Goal: Transaction & Acquisition: Obtain resource

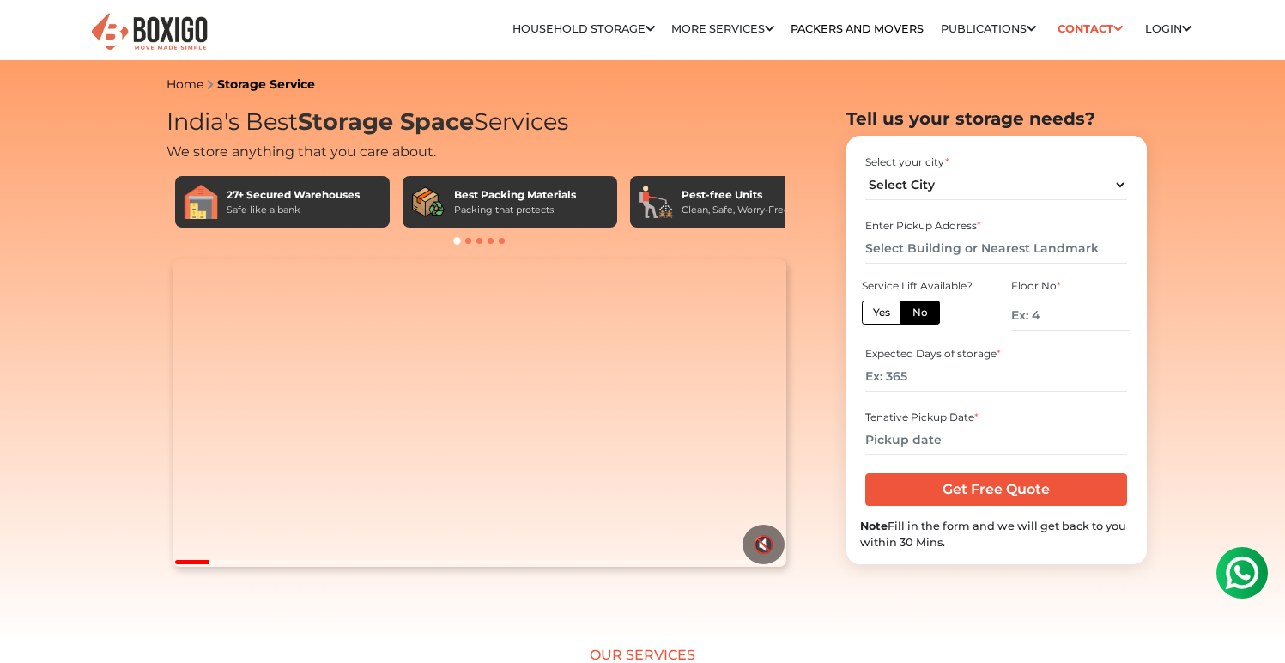
click at [407, 427] on video "Your browser does not support the video tag." at bounding box center [480, 412] width 614 height 307
click at [190, 28] on img at bounding box center [149, 32] width 120 height 42
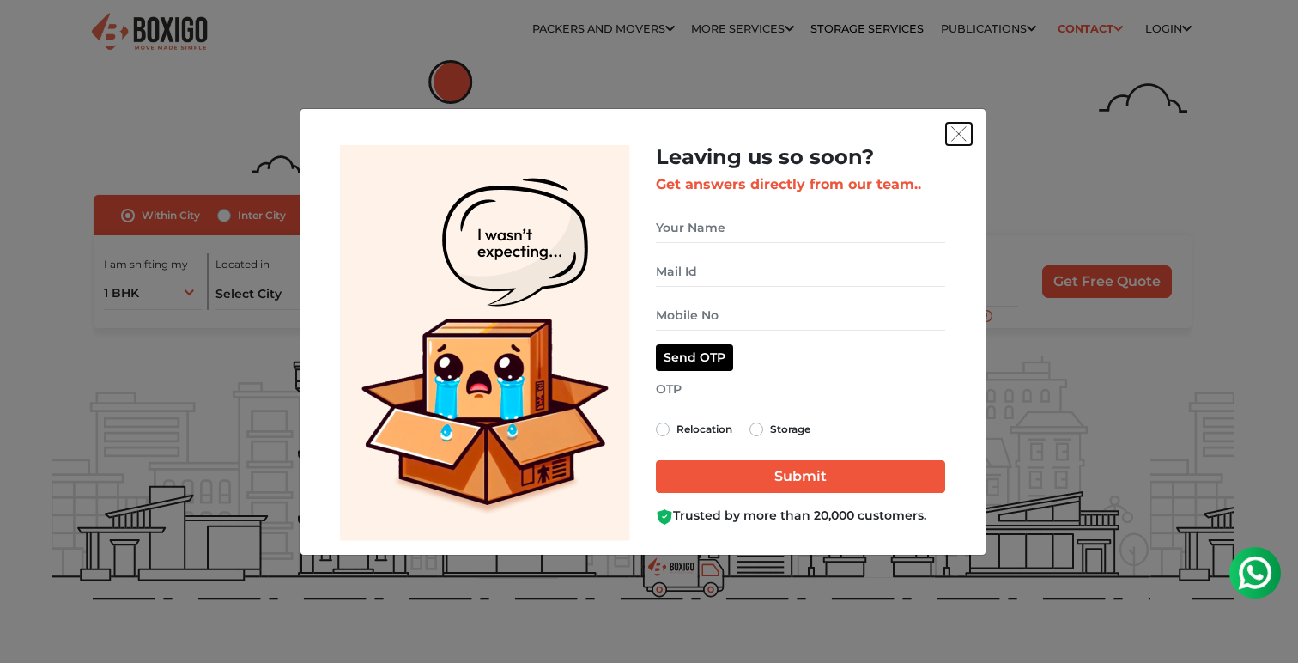
click at [967, 130] on button "get free quote dialog" at bounding box center [959, 134] width 26 height 22
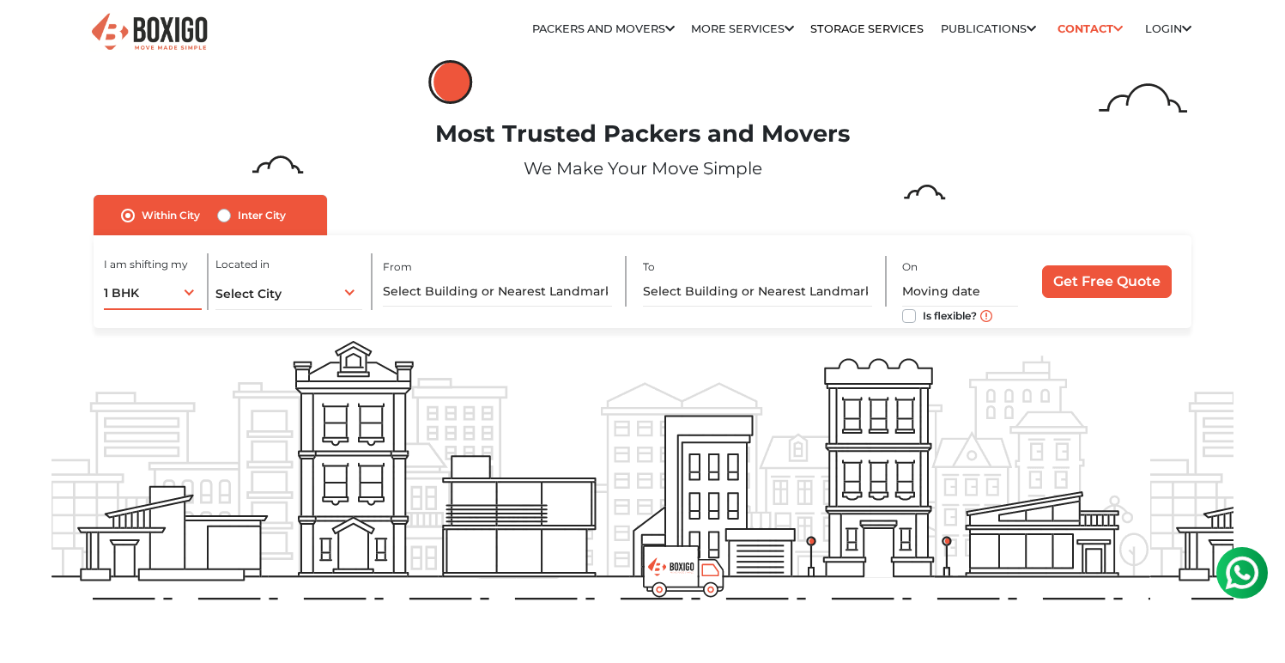
click at [175, 285] on div "1 BHK 1 BHK 2 BHK 3 BHK 3 + BHK FEW ITEMS" at bounding box center [152, 292] width 97 height 36
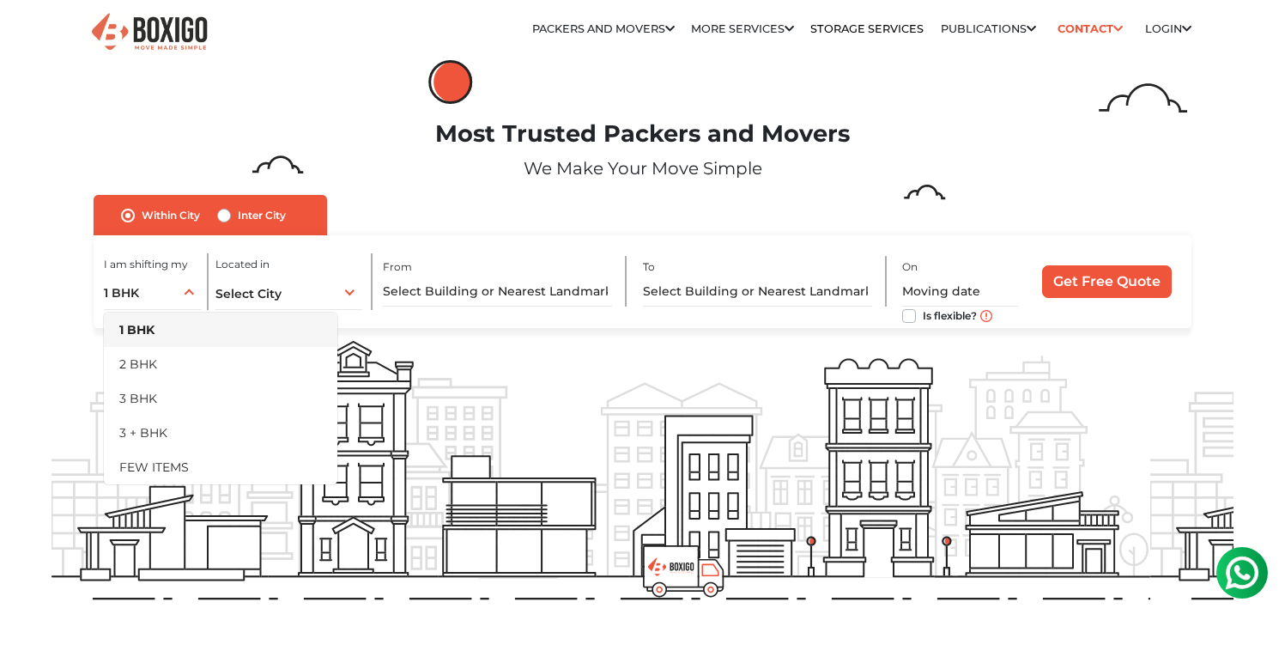
click at [309, 162] on p "We Make Your Move Simple" at bounding box center [643, 168] width 1182 height 26
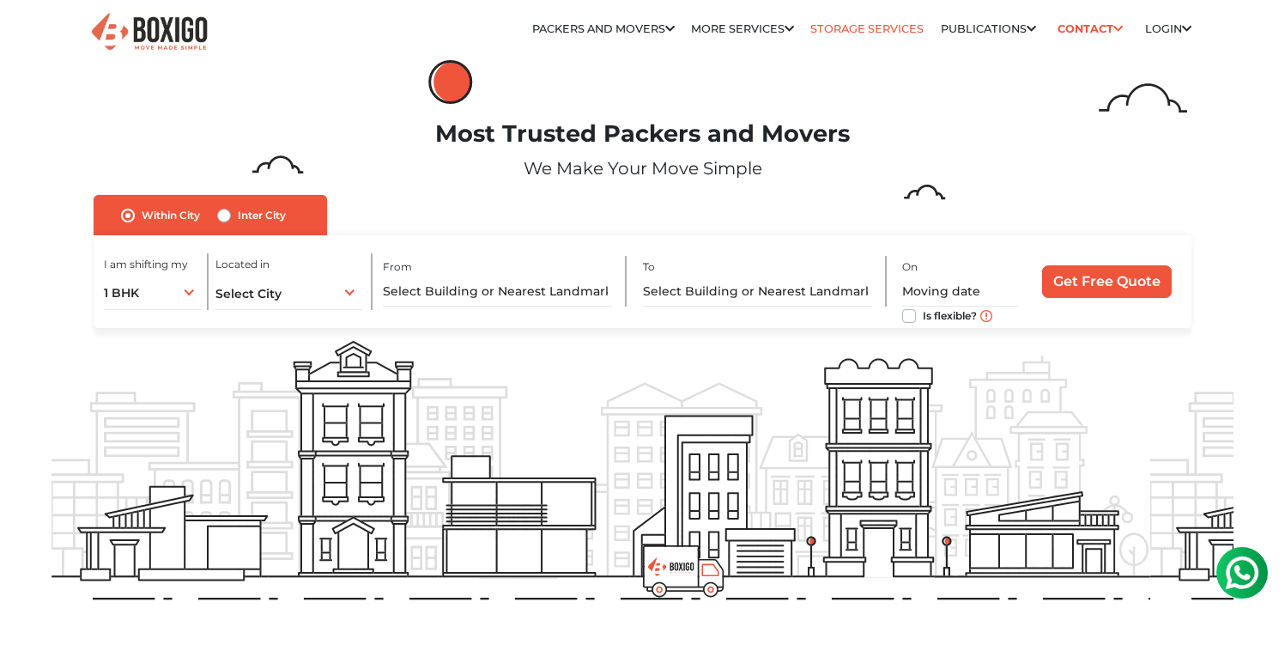
click at [867, 24] on link "Storage Services" at bounding box center [866, 28] width 113 height 13
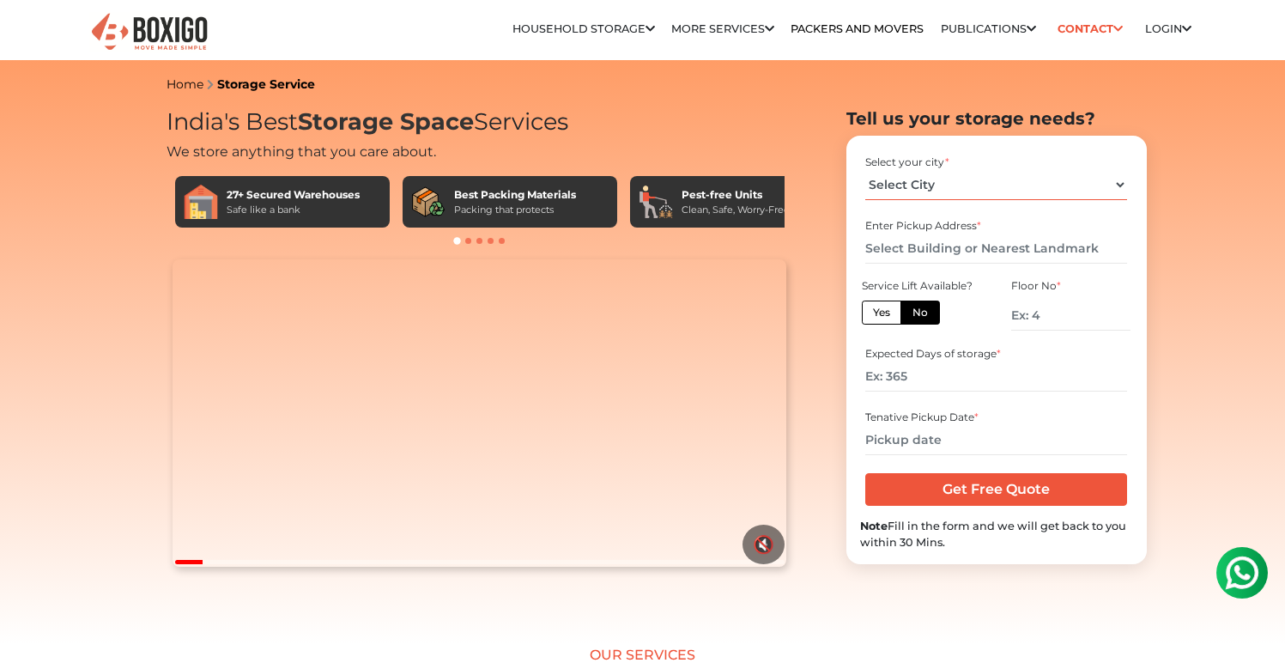
click at [915, 179] on select "Select City [GEOGRAPHIC_DATA] [GEOGRAPHIC_DATA] [GEOGRAPHIC_DATA] [GEOGRAPHIC_D…" at bounding box center [996, 185] width 262 height 30
click at [907, 183] on select "Select City [GEOGRAPHIC_DATA] [GEOGRAPHIC_DATA] [GEOGRAPHIC_DATA] [GEOGRAPHIC_D…" at bounding box center [996, 185] width 262 height 30
click at [892, 202] on div "Select your city * Select City [GEOGRAPHIC_DATA] [GEOGRAPHIC_DATA] [GEOGRAPHIC_…" at bounding box center [996, 177] width 273 height 57
click at [902, 178] on select "Select City [GEOGRAPHIC_DATA] [GEOGRAPHIC_DATA] [GEOGRAPHIC_DATA] [GEOGRAPHIC_D…" at bounding box center [996, 185] width 262 height 30
click at [912, 240] on input "text" at bounding box center [996, 249] width 262 height 30
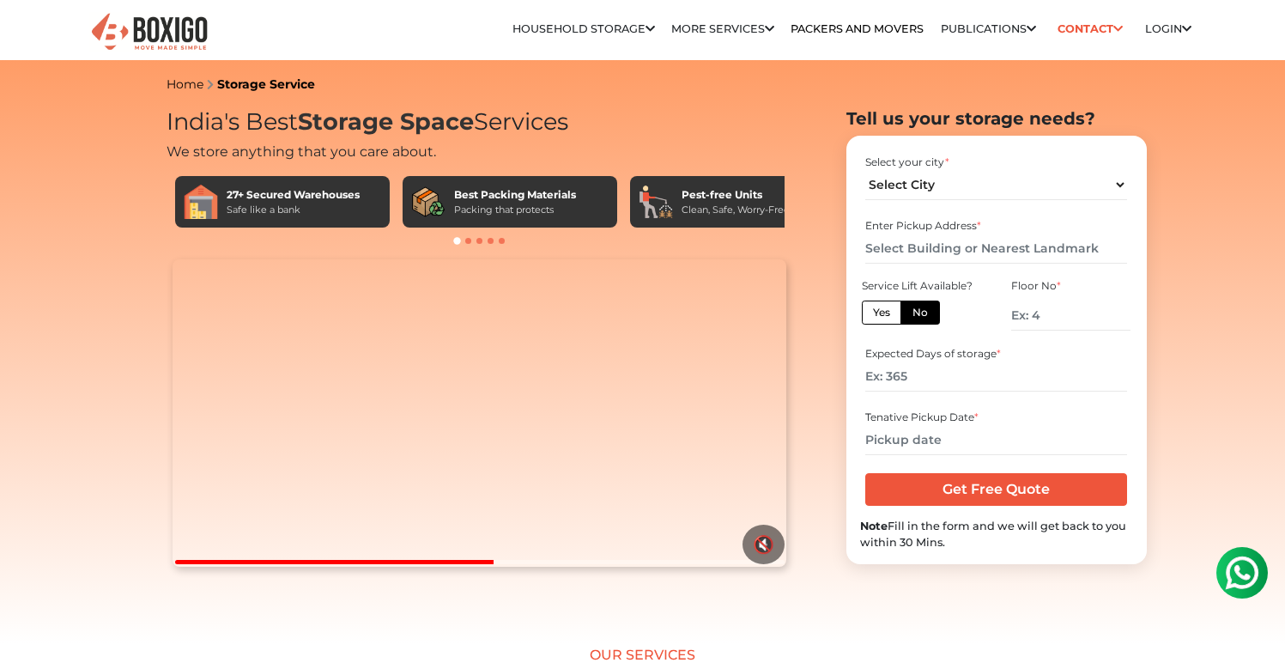
click at [855, 208] on div "Select your city * Select City [GEOGRAPHIC_DATA] [GEOGRAPHIC_DATA] [GEOGRAPHIC_…" at bounding box center [997, 350] width 300 height 429
click at [904, 198] on select "Select City [GEOGRAPHIC_DATA] [GEOGRAPHIC_DATA] [GEOGRAPHIC_DATA] [GEOGRAPHIC_D…" at bounding box center [996, 185] width 262 height 30
click at [865, 170] on select "Select City [GEOGRAPHIC_DATA] [GEOGRAPHIC_DATA] [GEOGRAPHIC_DATA] [GEOGRAPHIC_D…" at bounding box center [996, 185] width 262 height 30
click at [897, 191] on select "Select City [GEOGRAPHIC_DATA] [GEOGRAPHIC_DATA] [GEOGRAPHIC_DATA] [GEOGRAPHIC_D…" at bounding box center [996, 185] width 262 height 30
select select "[GEOGRAPHIC_DATA]"
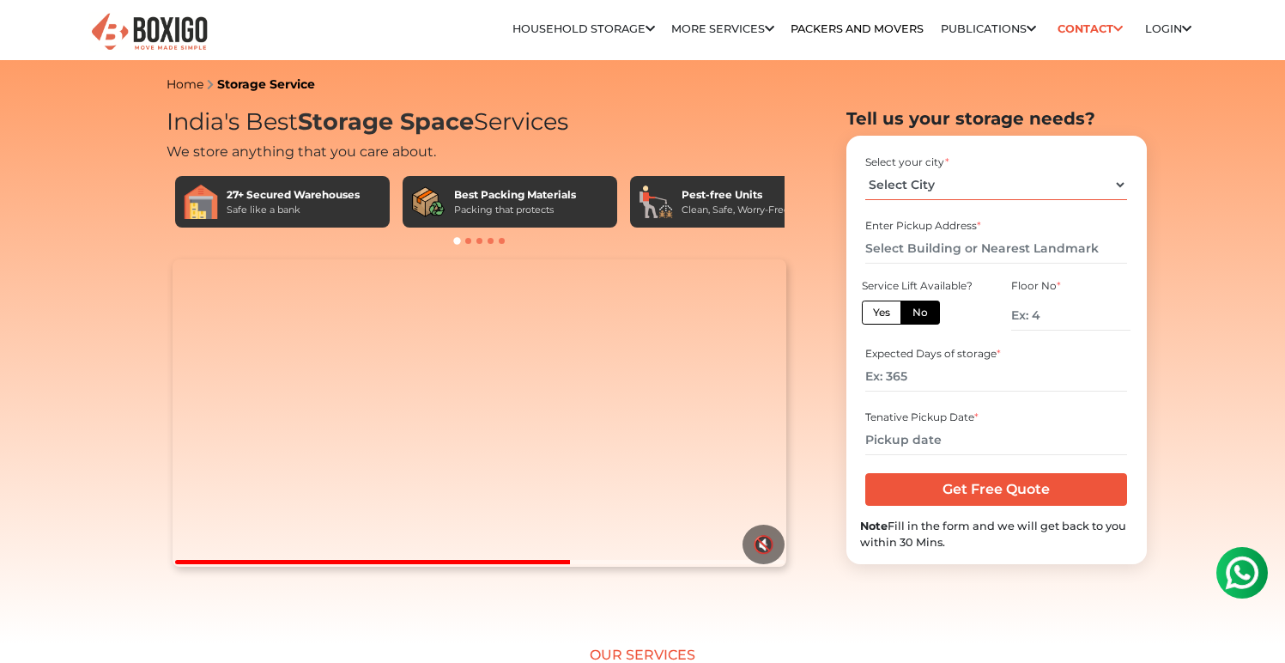
click at [865, 170] on select "Select City [GEOGRAPHIC_DATA] [GEOGRAPHIC_DATA] [GEOGRAPHIC_DATA] [GEOGRAPHIC_D…" at bounding box center [996, 185] width 262 height 30
click at [893, 244] on input "text" at bounding box center [996, 249] width 262 height 30
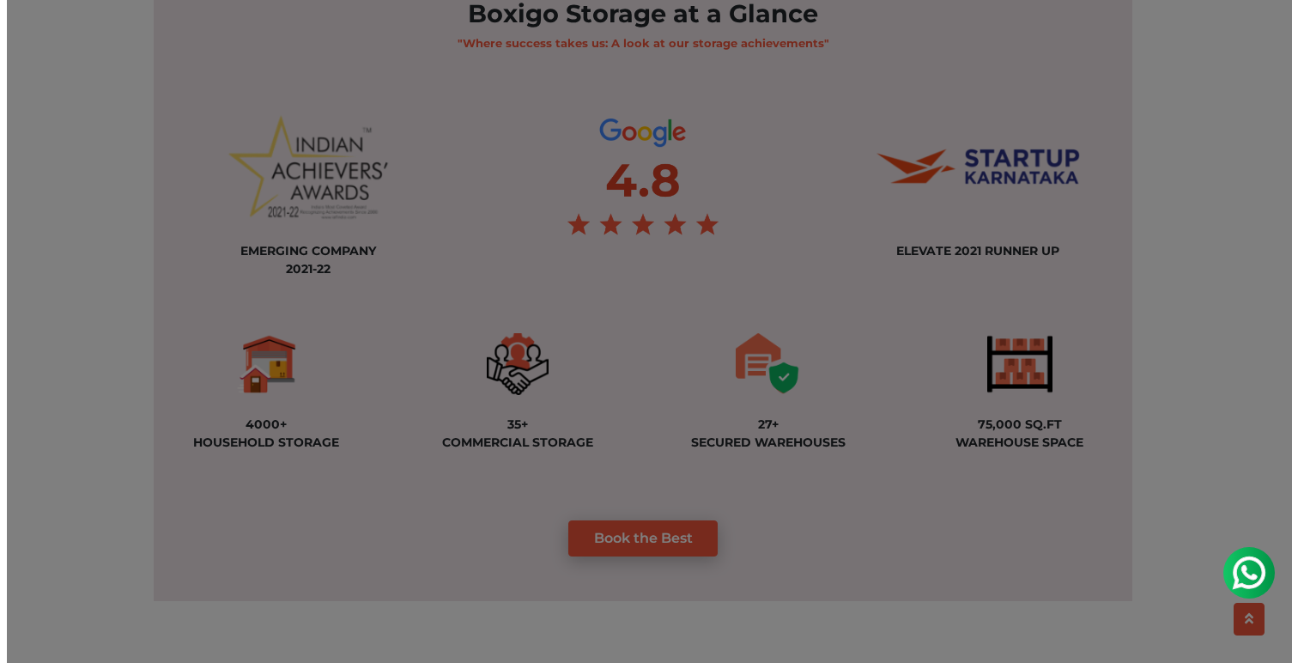
scroll to position [1191, 0]
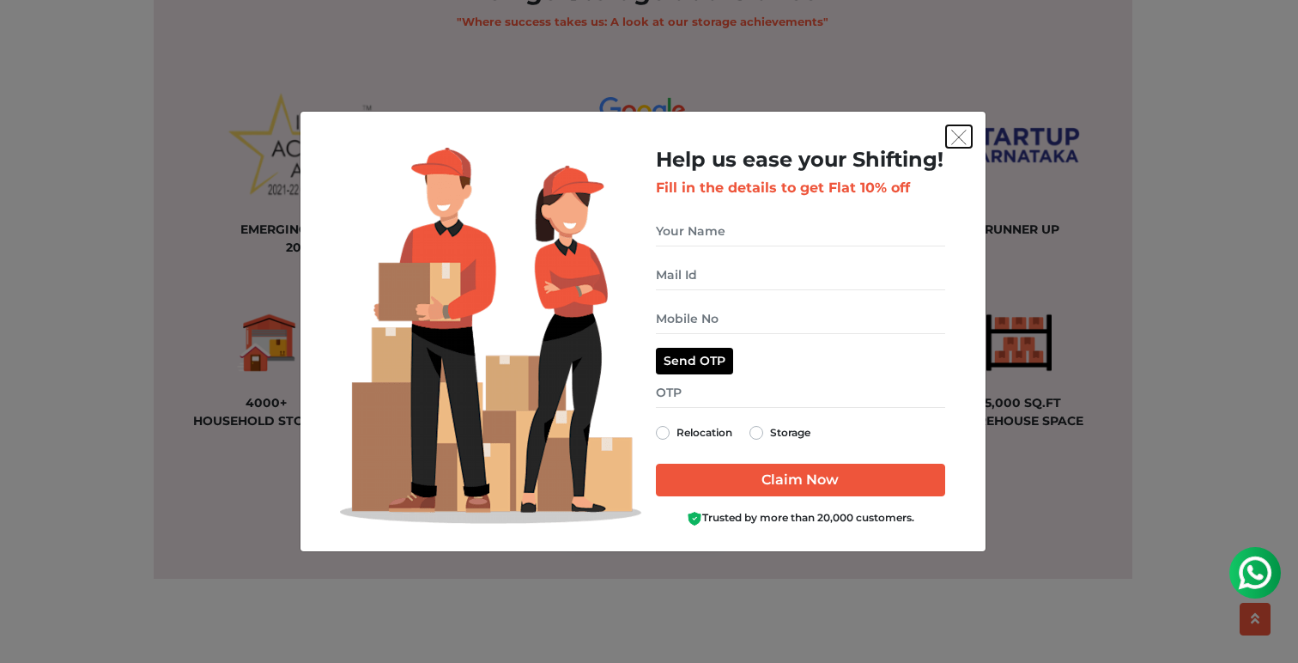
click at [961, 142] on img "get free quote dialog" at bounding box center [958, 137] width 15 height 15
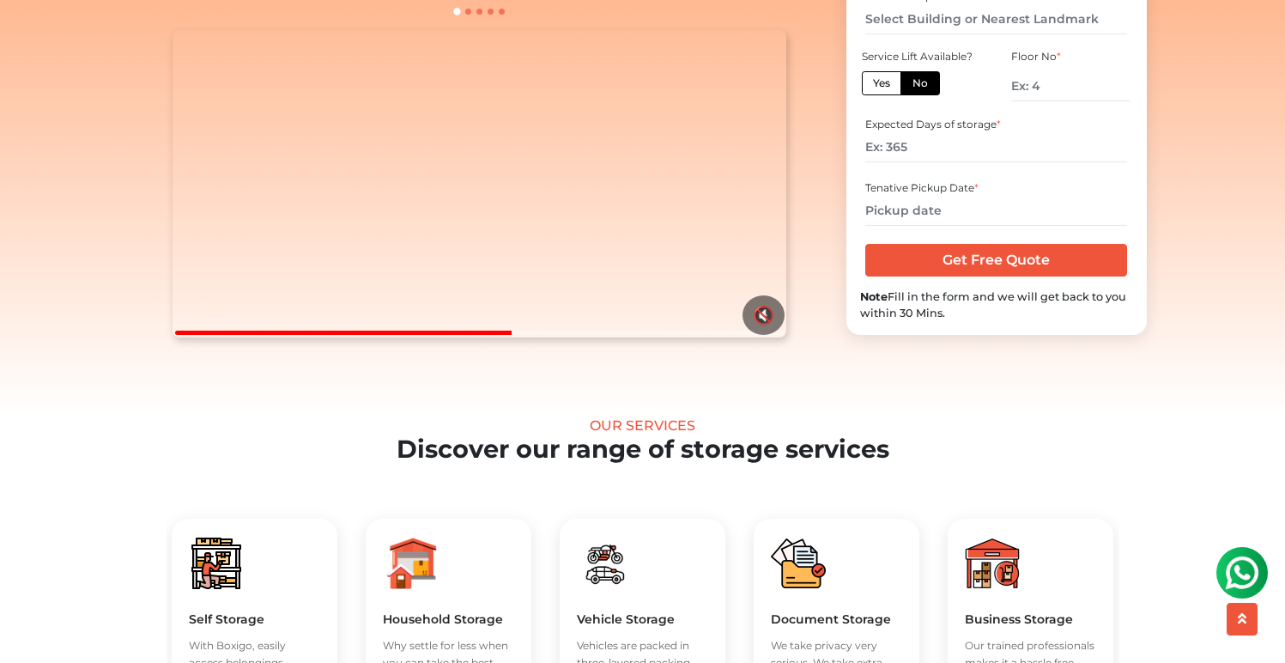
scroll to position [0, 0]
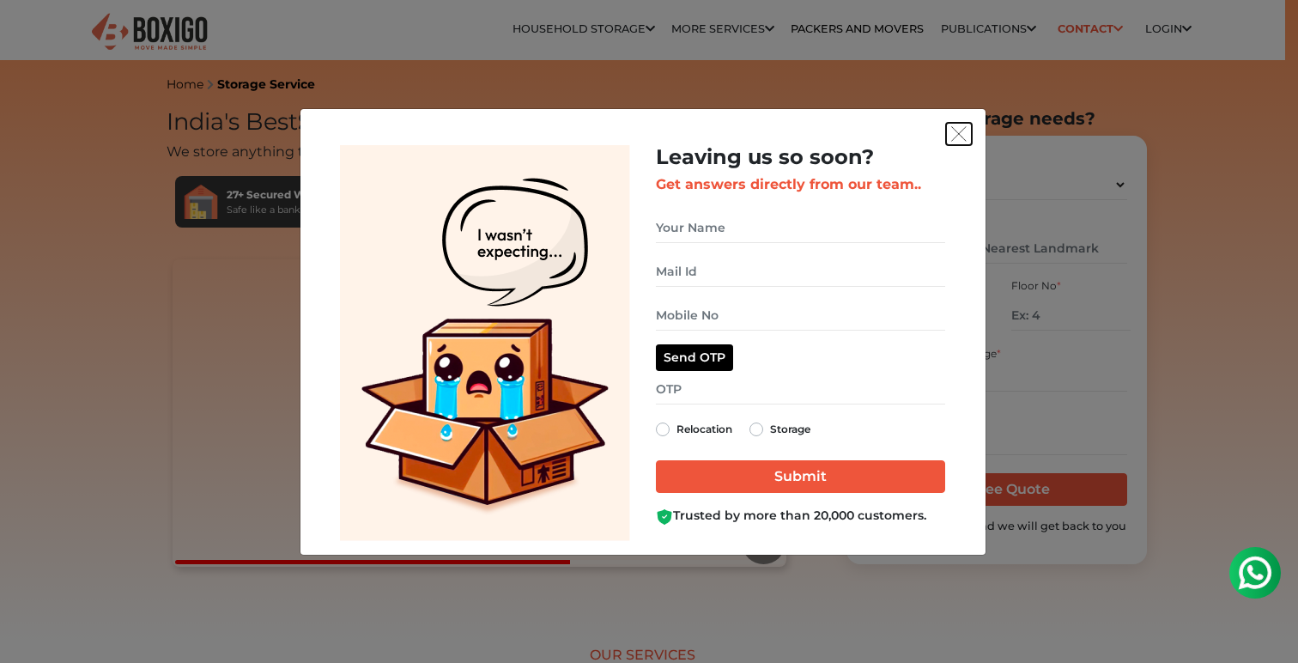
click at [961, 142] on button "get free quote dialog" at bounding box center [959, 134] width 26 height 22
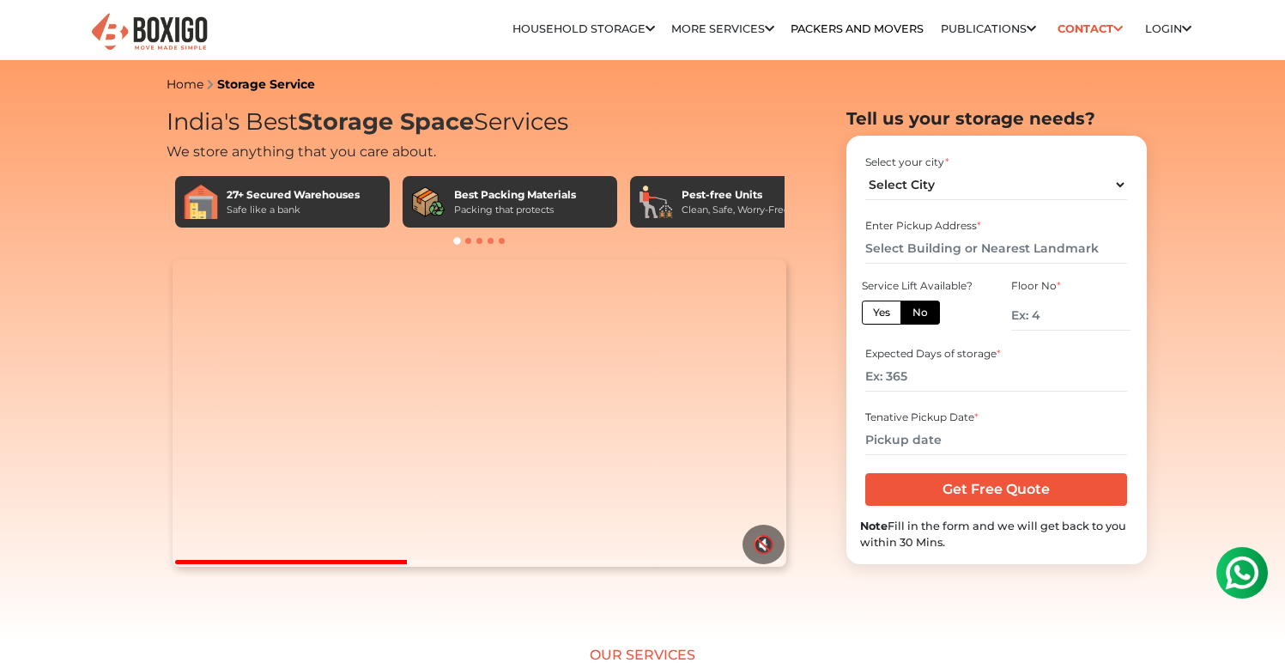
click at [466, 242] on span at bounding box center [468, 241] width 6 height 6
drag, startPoint x: 508, startPoint y: 197, endPoint x: 440, endPoint y: 203, distance: 68.9
click at [440, 203] on div "Best Packing Materials Packing that protects" at bounding box center [510, 202] width 215 height 52
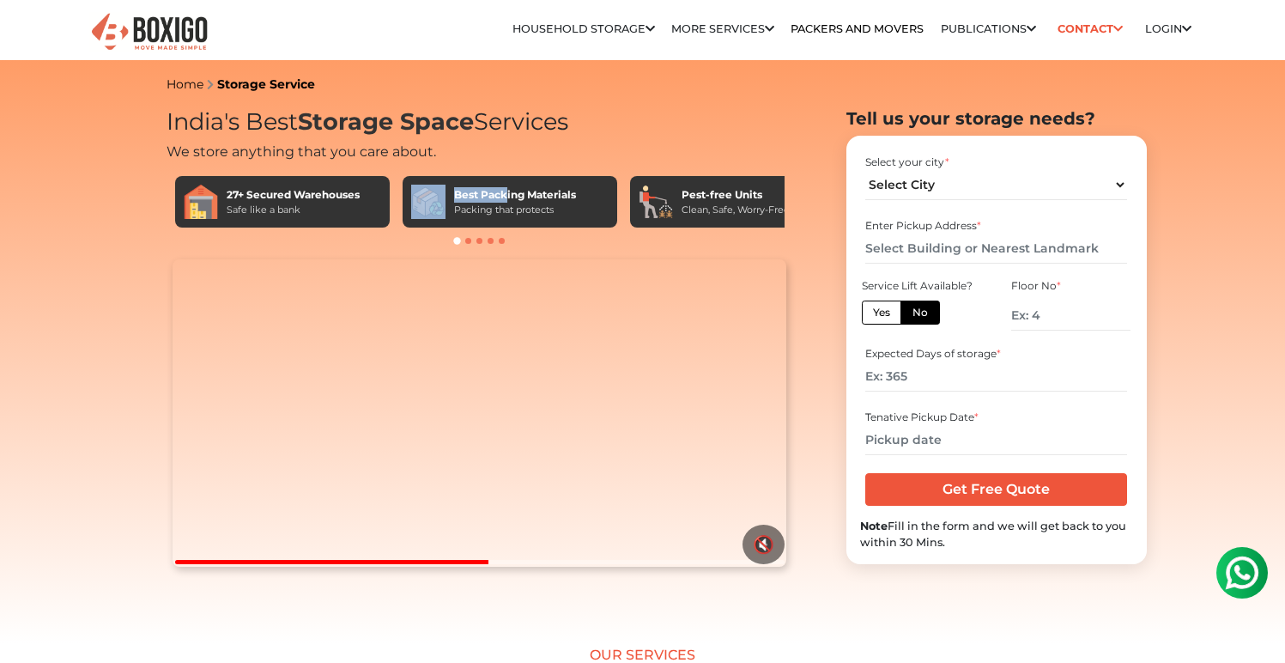
click at [459, 197] on div "Best Packing Materials" at bounding box center [515, 194] width 122 height 15
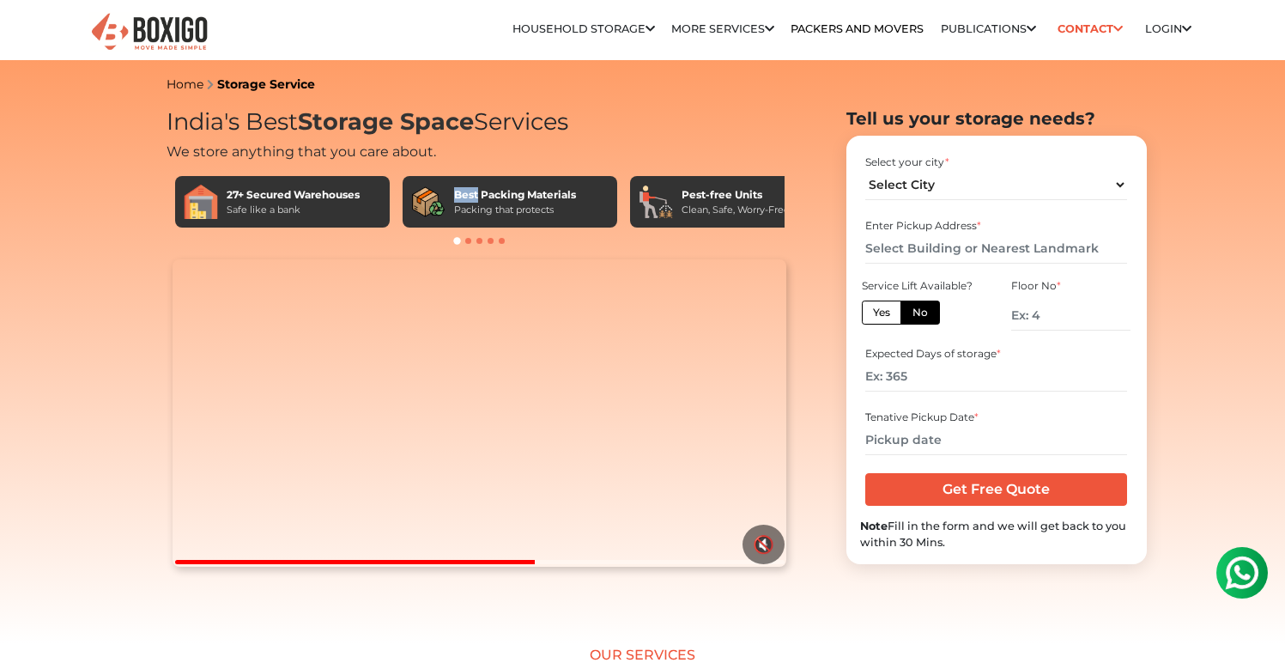
click at [459, 197] on div "Best Packing Materials" at bounding box center [515, 194] width 122 height 15
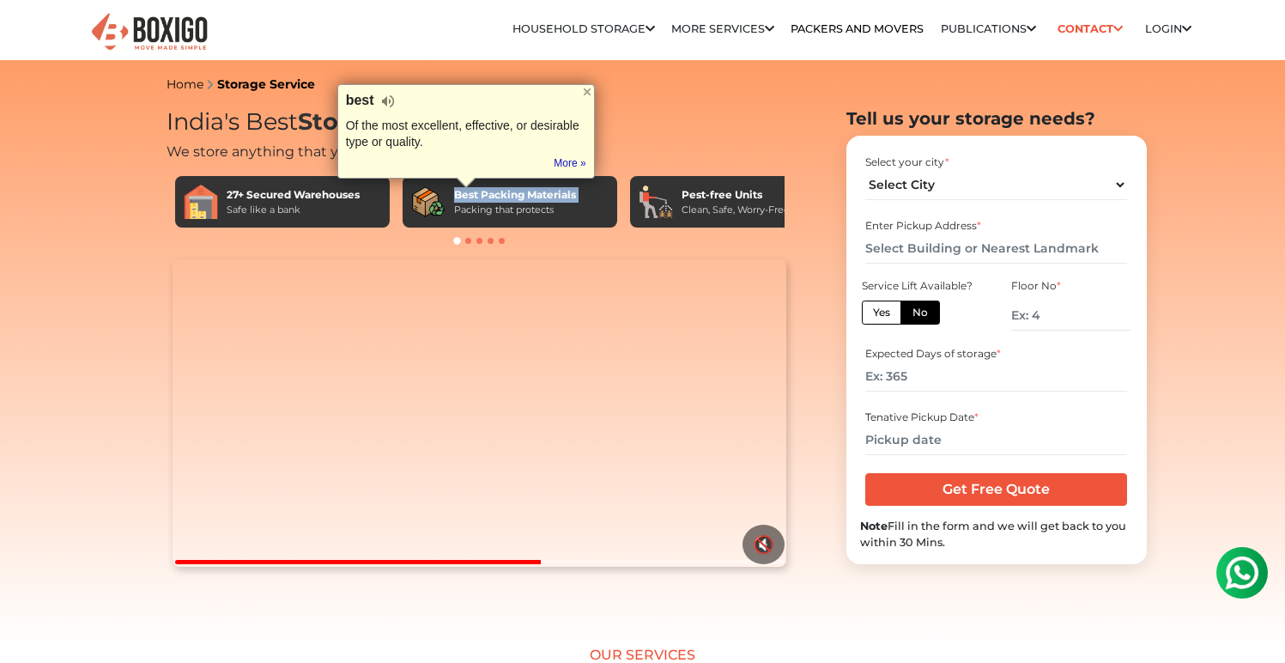
click at [459, 197] on div "Best Packing Materials" at bounding box center [515, 194] width 122 height 15
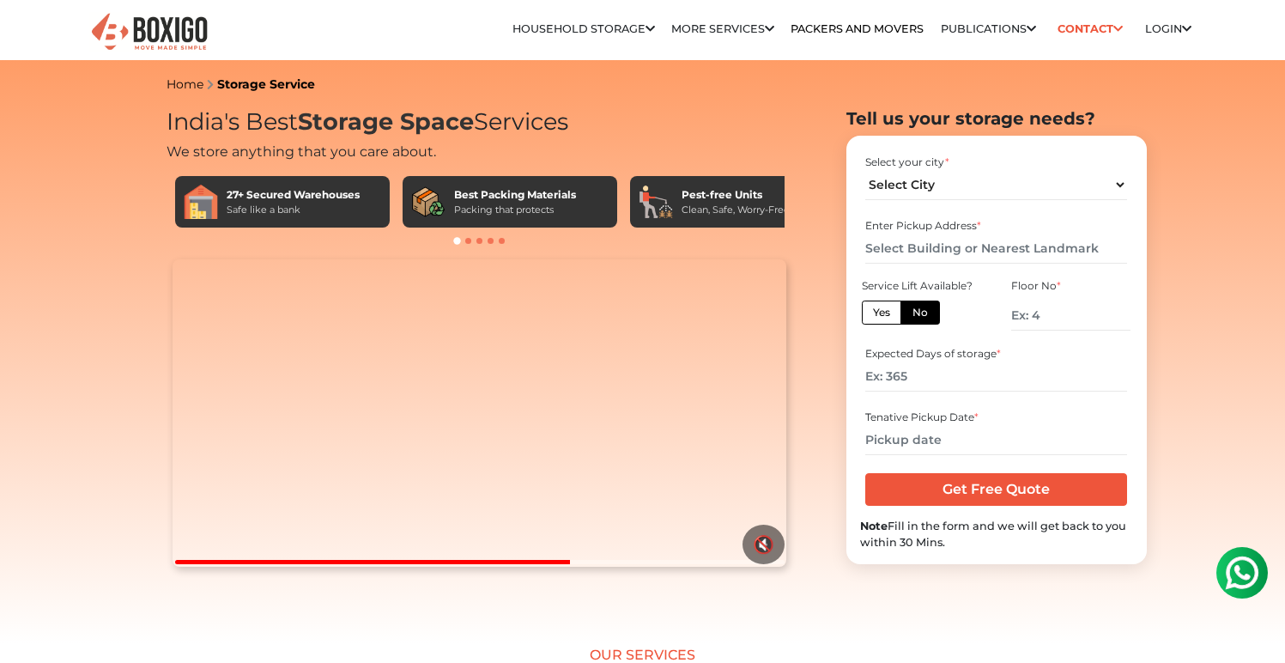
click at [253, 192] on div "27+ Secured Warehouses" at bounding box center [293, 194] width 133 height 15
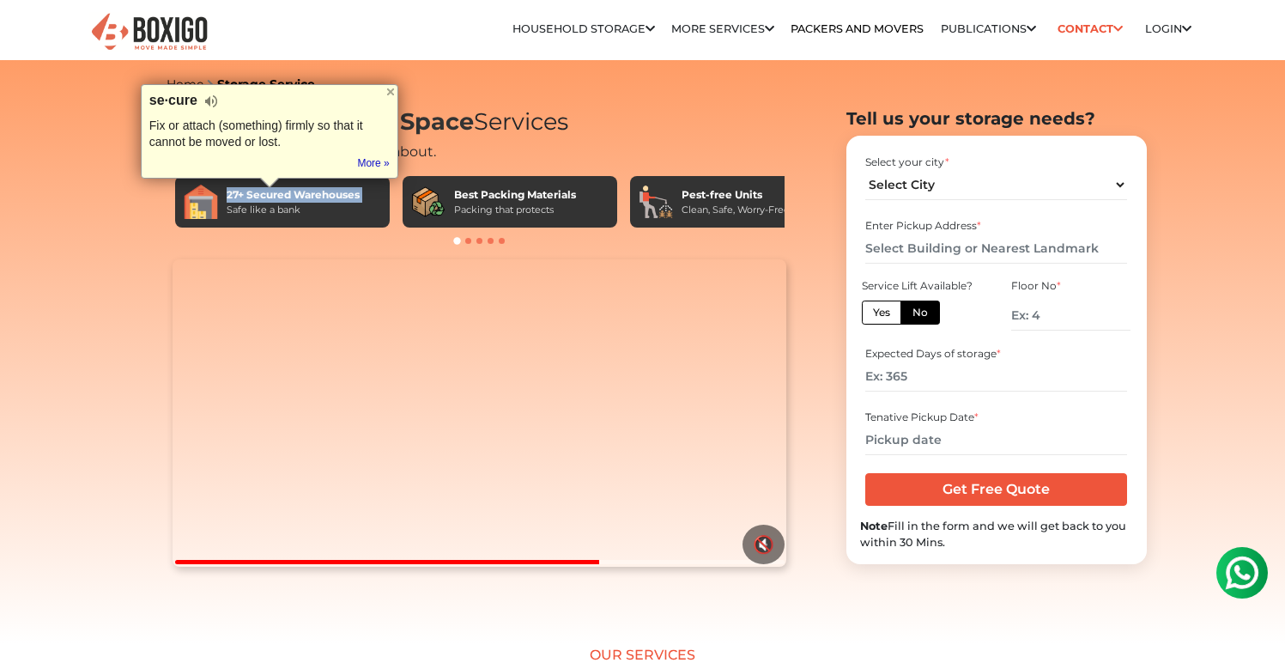
click at [253, 192] on div "27+ Secured Warehouses" at bounding box center [293, 194] width 133 height 15
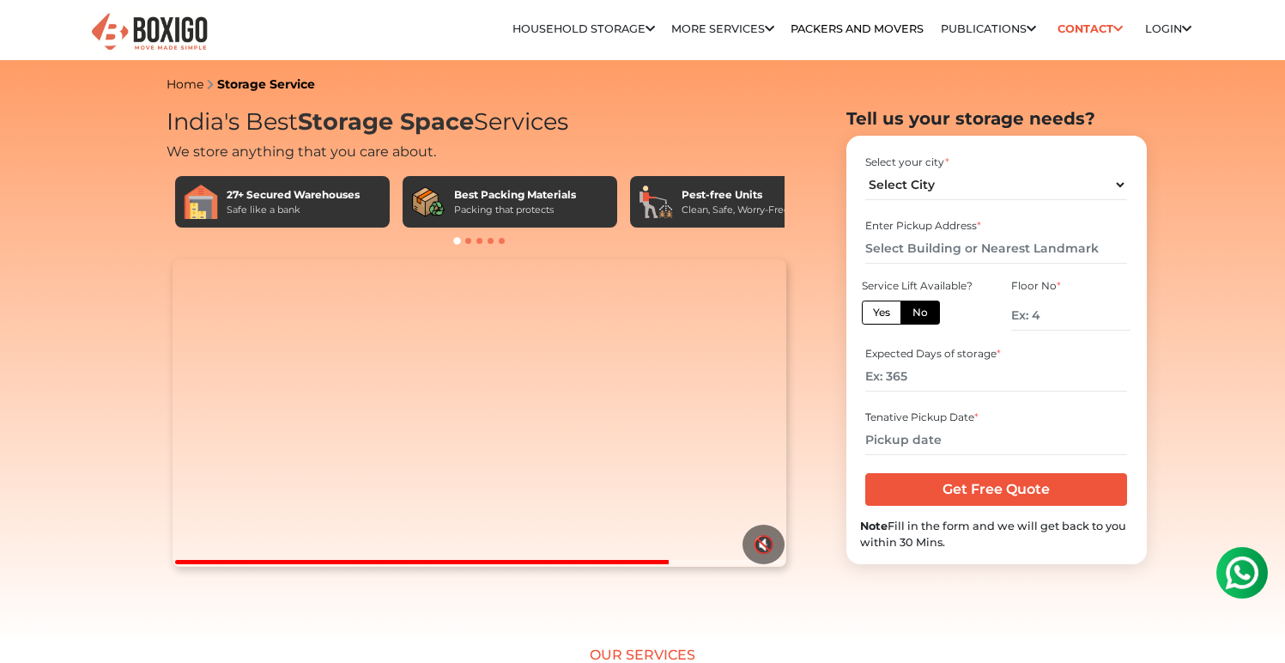
click at [471, 237] on div at bounding box center [480, 240] width 627 height 17
click at [698, 455] on video "Your browser does not support the video tag." at bounding box center [480, 412] width 614 height 307
click at [606, 444] on video "Your browser does not support the video tag." at bounding box center [480, 412] width 614 height 307
